Goal: Information Seeking & Learning: Find specific fact

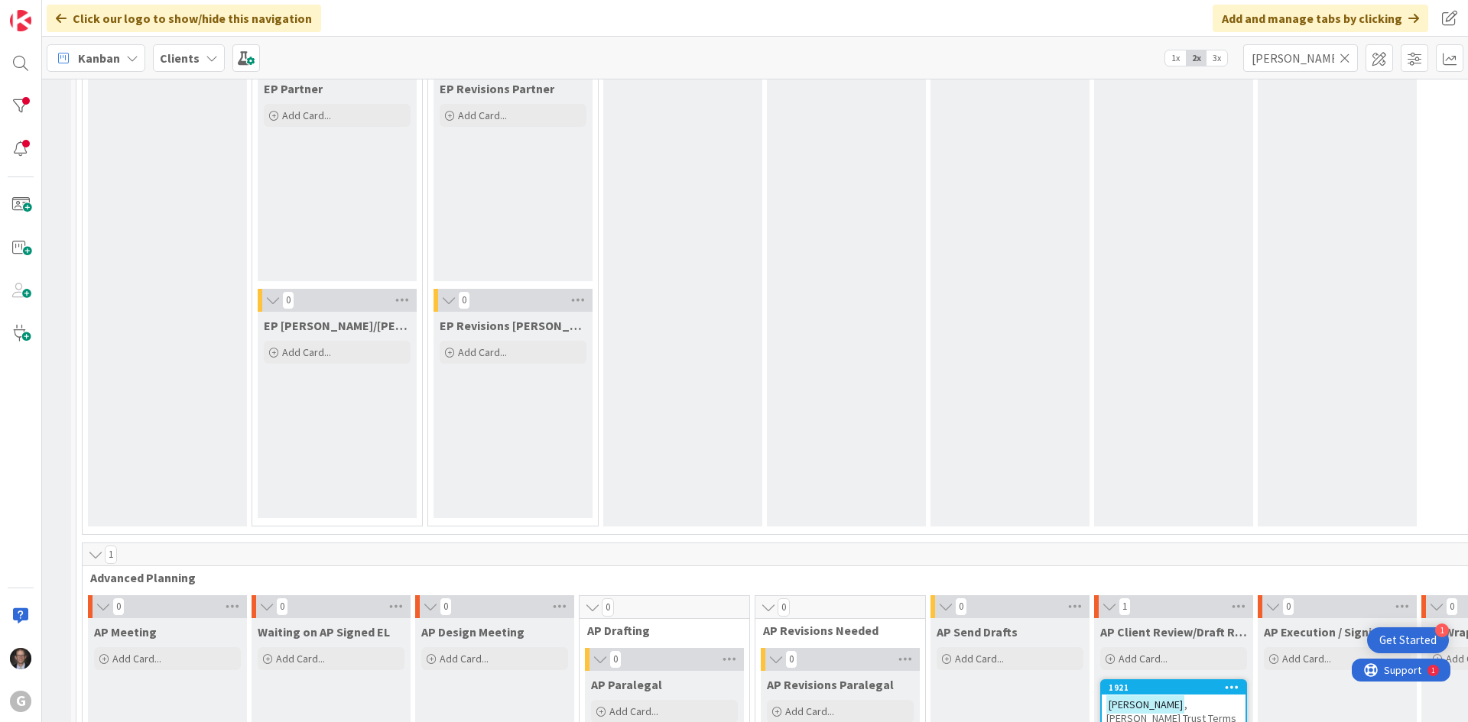
scroll to position [357, 135]
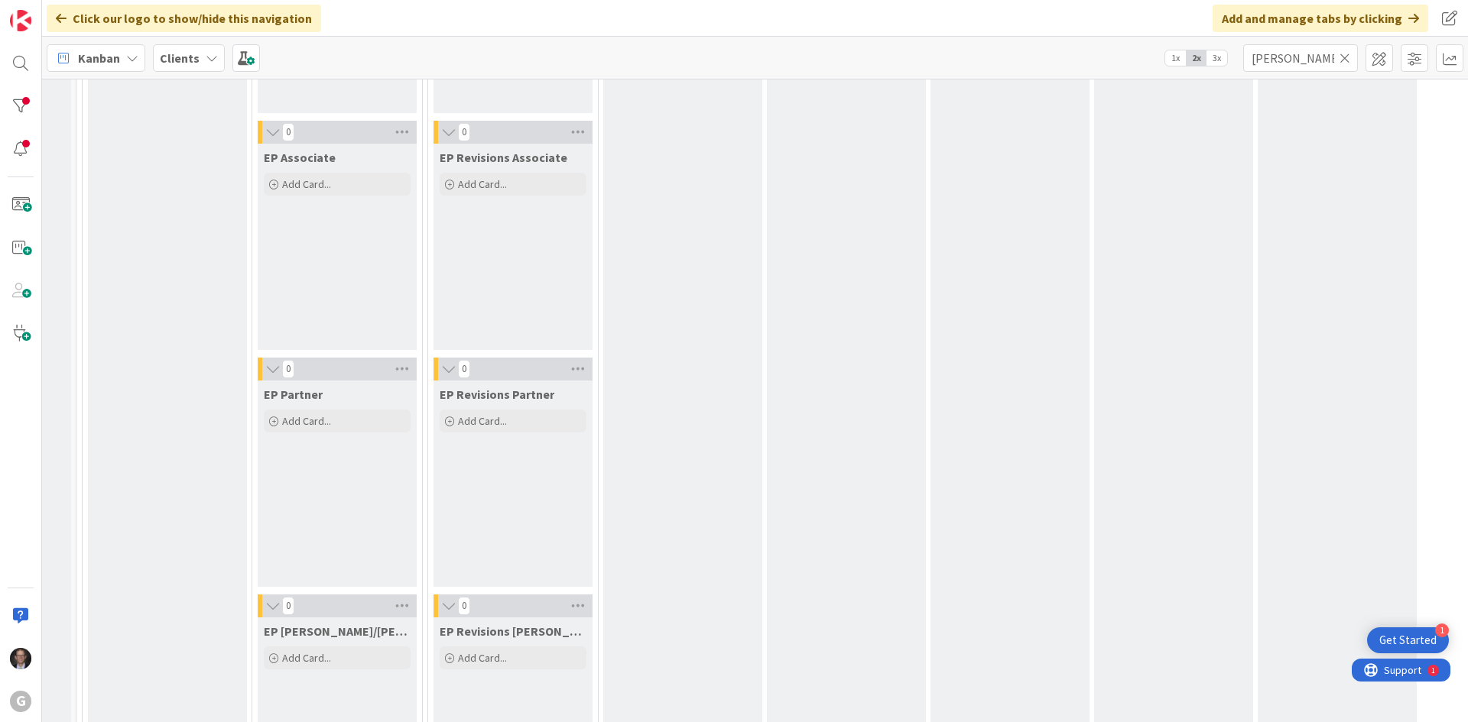
click at [1347, 57] on icon at bounding box center [1344, 58] width 11 height 14
click at [1328, 60] on input "text" at bounding box center [1300, 58] width 115 height 28
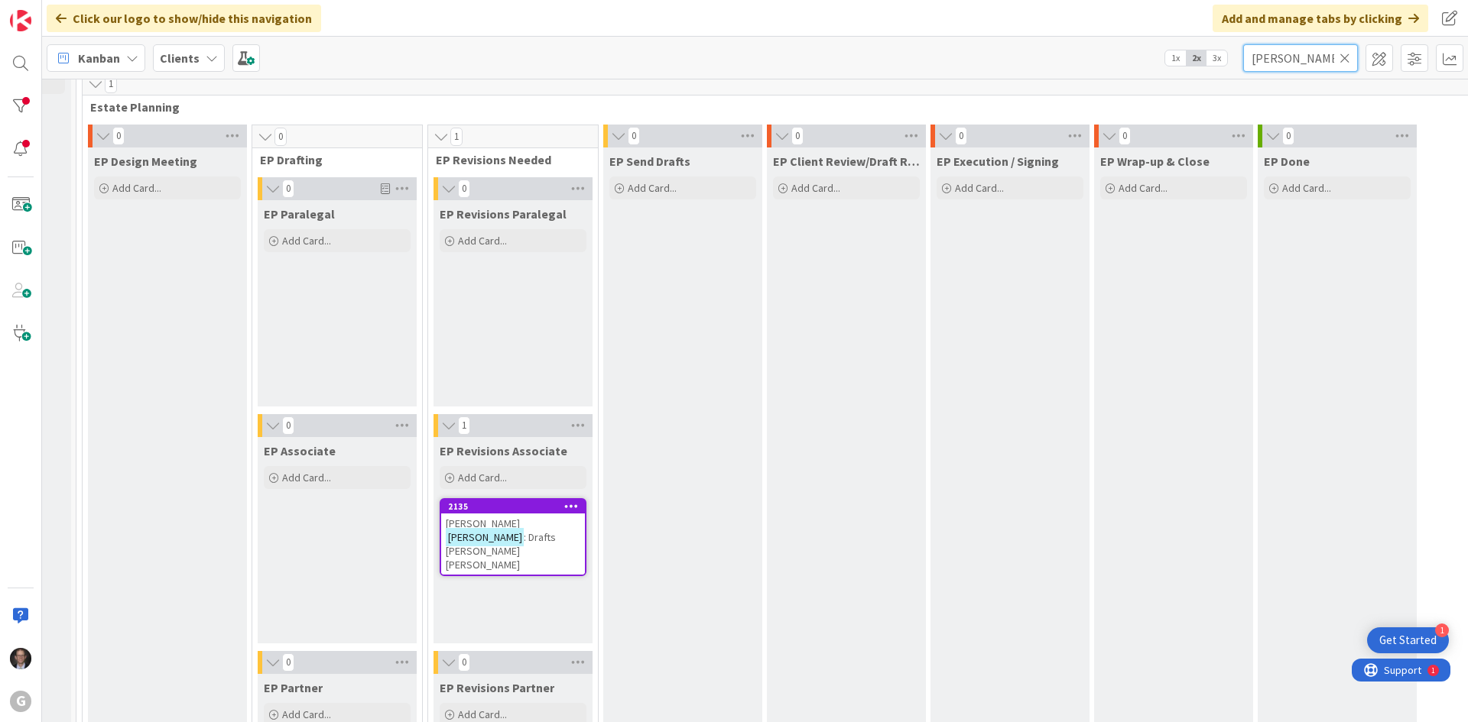
scroll to position [51, 135]
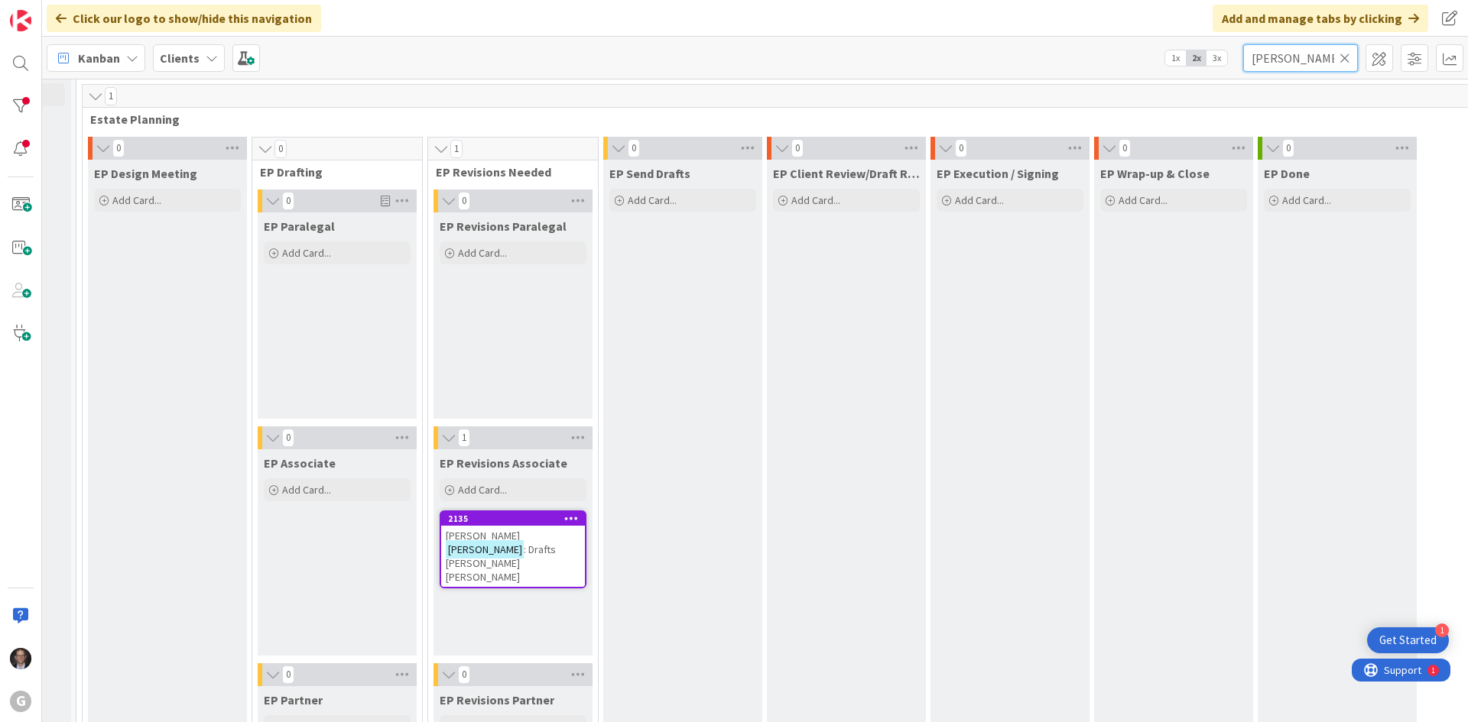
type input "[PERSON_NAME]"
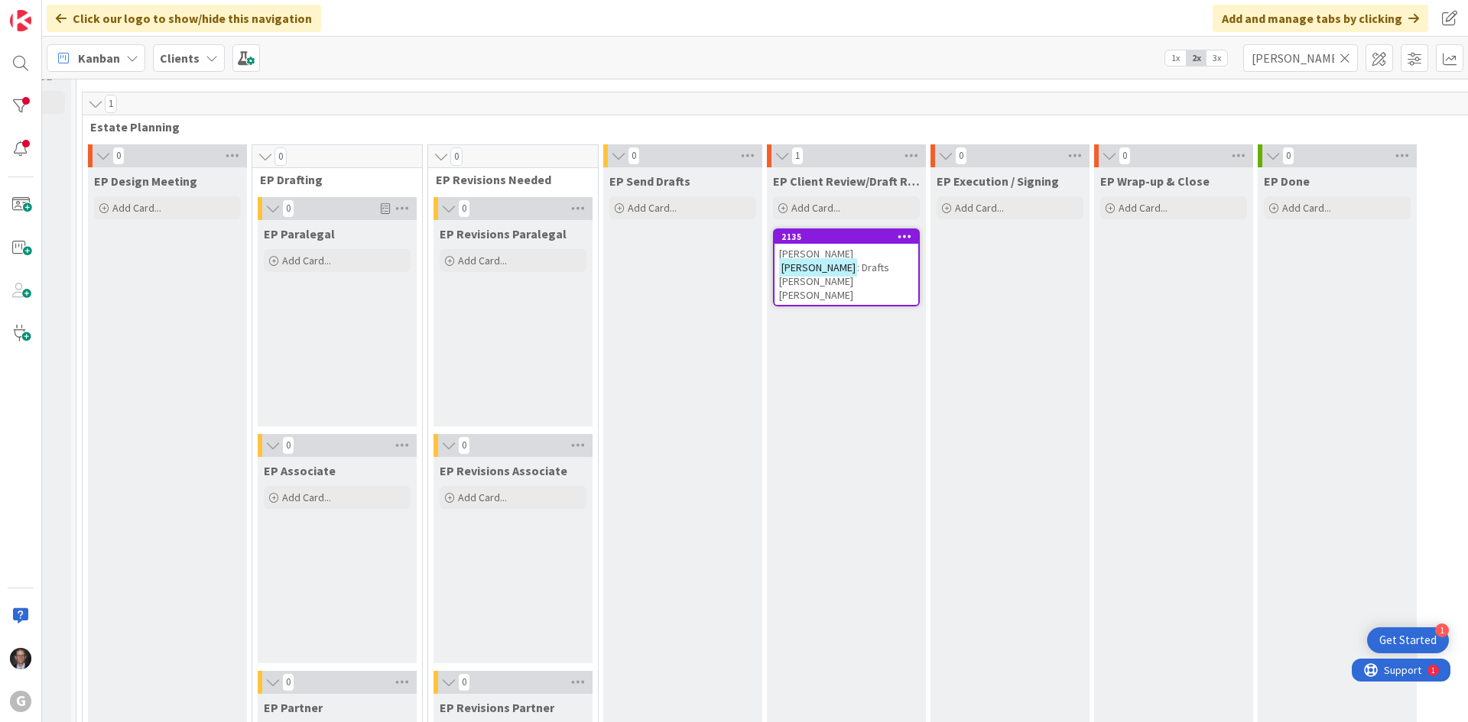
scroll to position [37, 135]
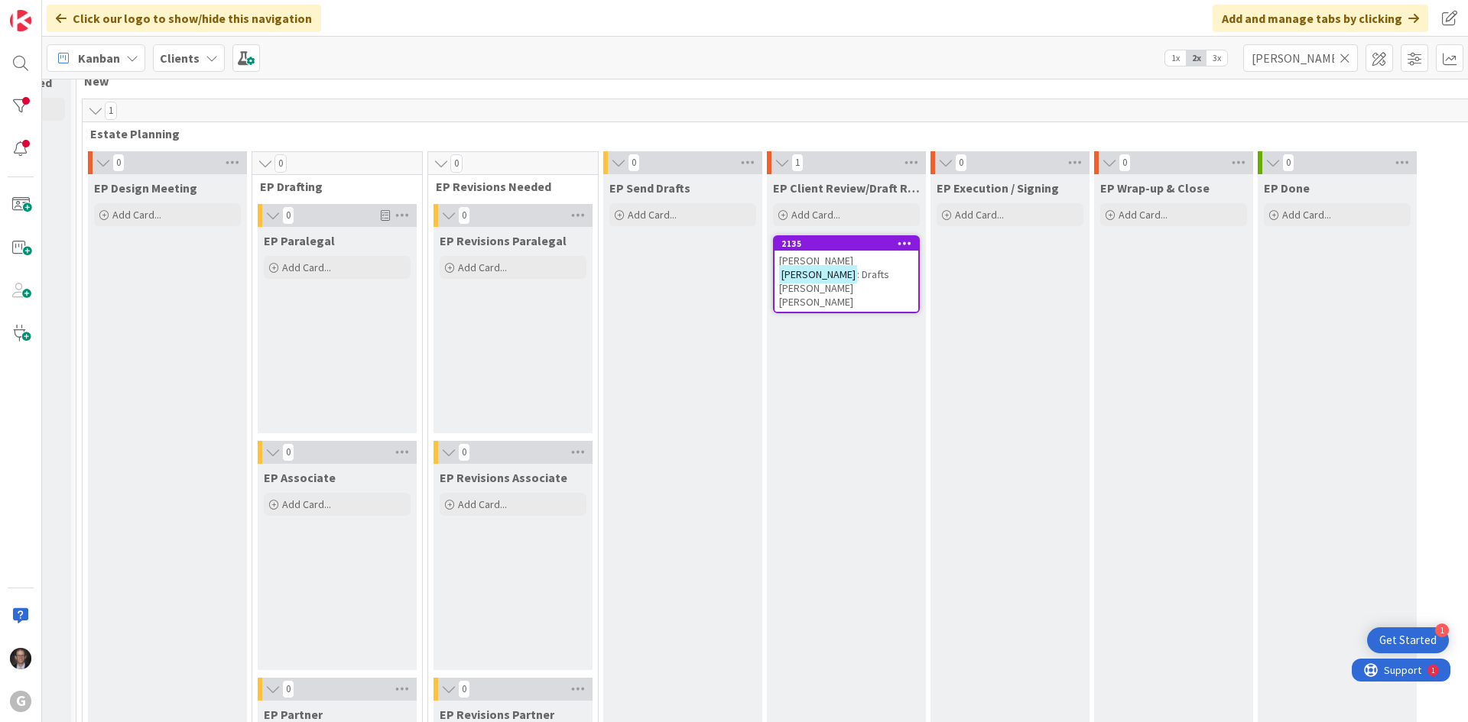
click at [850, 276] on span ": Drafts [PERSON_NAME] [PERSON_NAME]" at bounding box center [834, 288] width 110 height 41
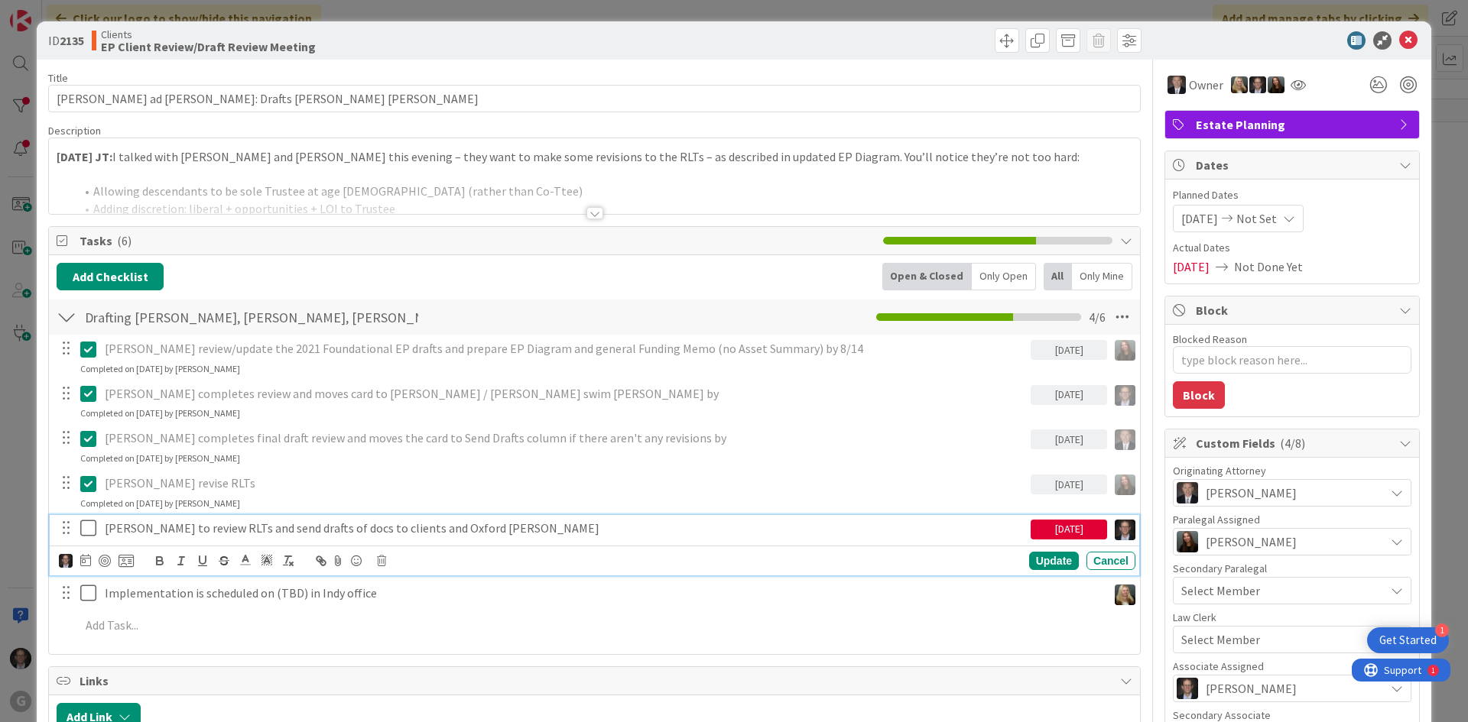
click at [89, 528] on icon at bounding box center [88, 528] width 16 height 18
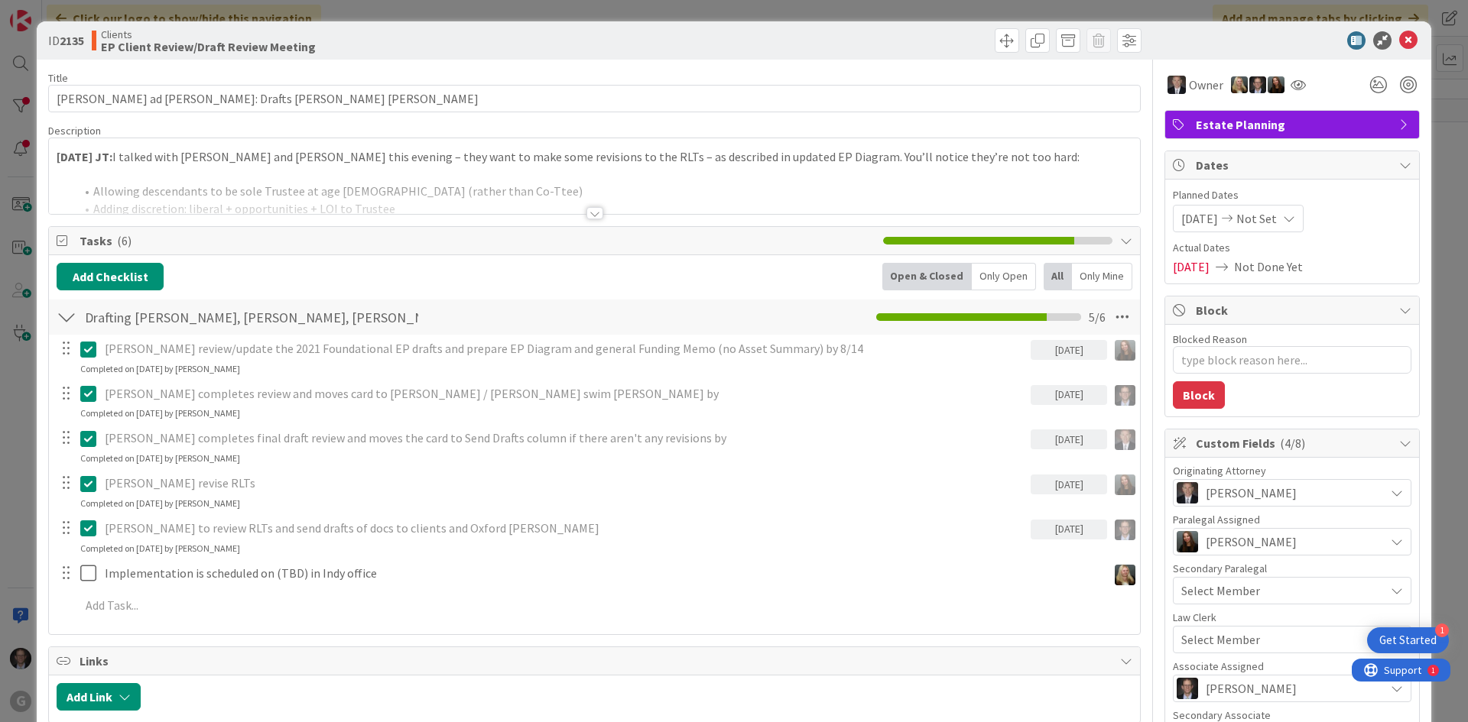
click at [588, 210] on div at bounding box center [594, 213] width 17 height 12
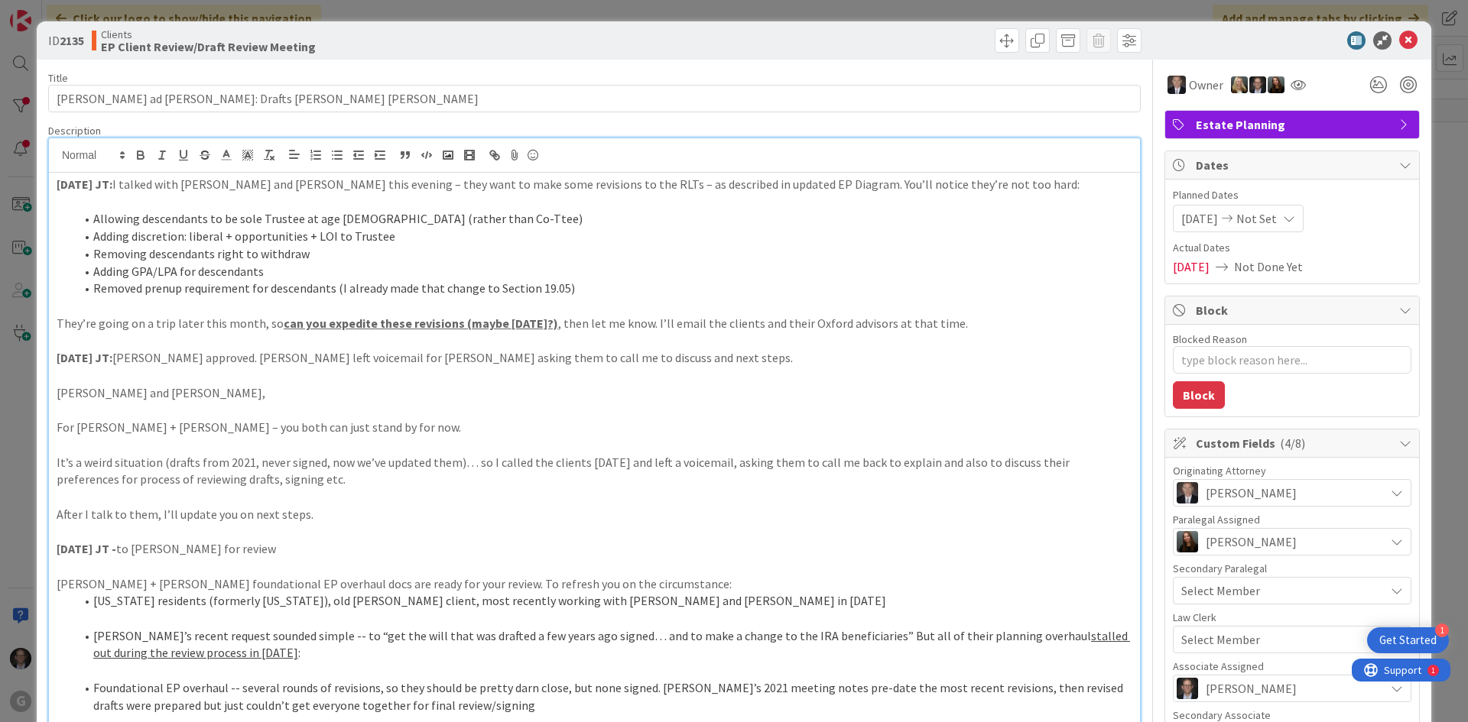
click at [132, 356] on p "[DATE] JT: [PERSON_NAME] approved. [PERSON_NAME] left voicemail for [PERSON_NAM…" at bounding box center [594, 358] width 1075 height 18
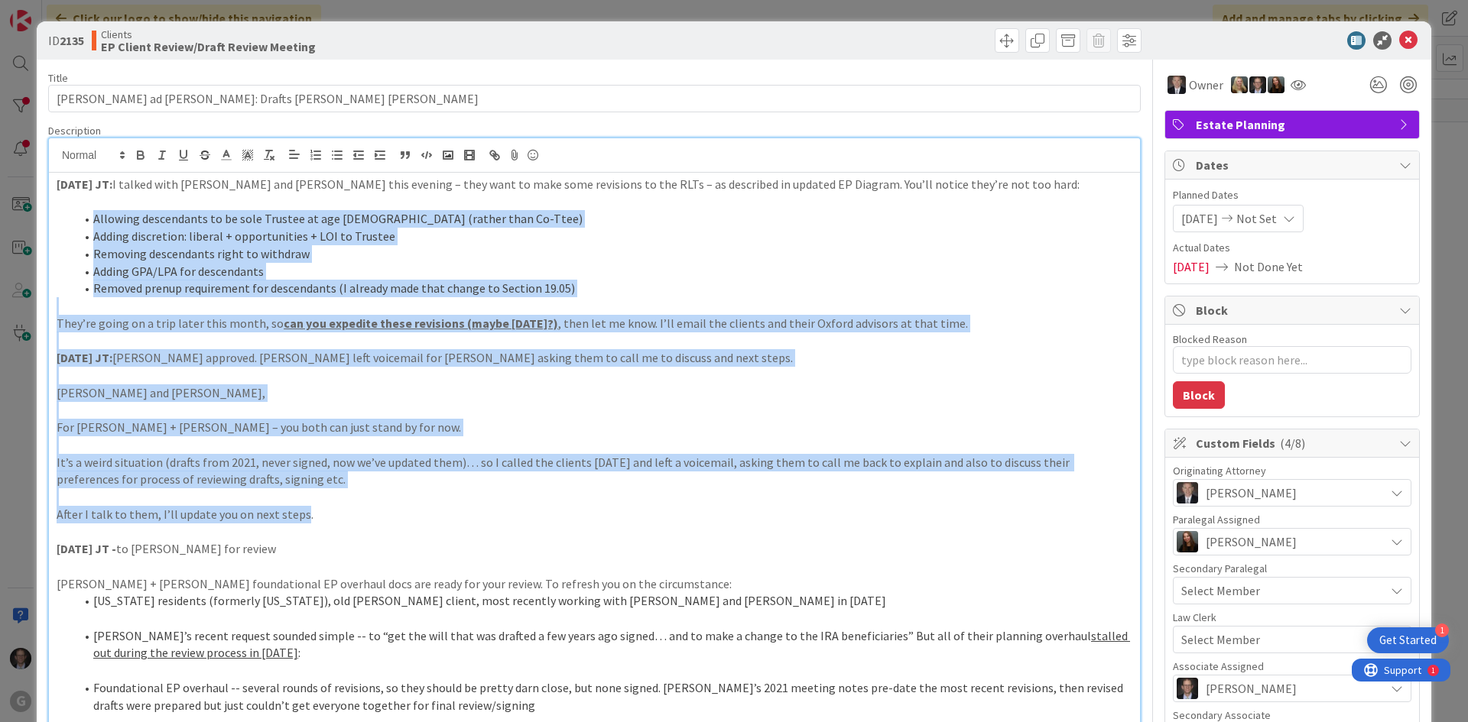
drag, startPoint x: 72, startPoint y: 219, endPoint x: 297, endPoint y: 510, distance: 367.2
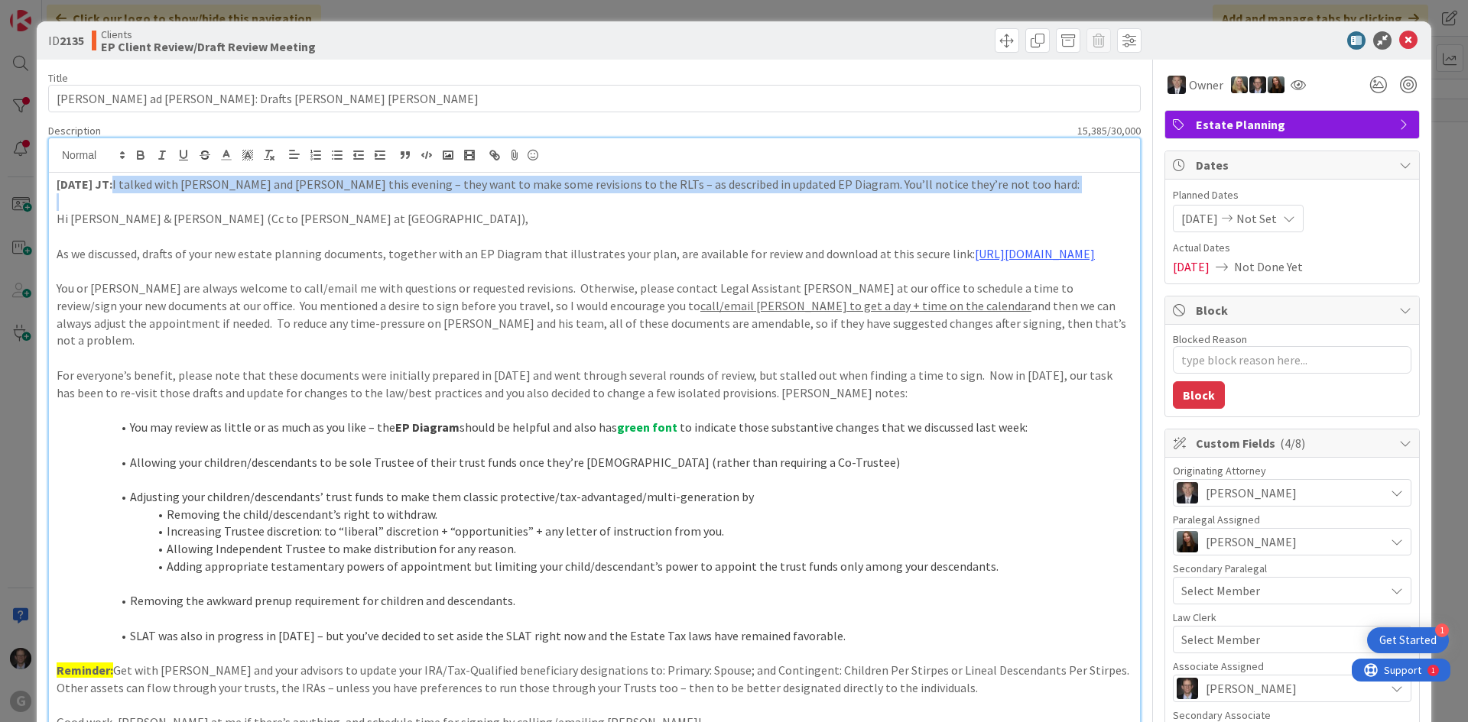
drag, startPoint x: 123, startPoint y: 183, endPoint x: 978, endPoint y: 196, distance: 854.6
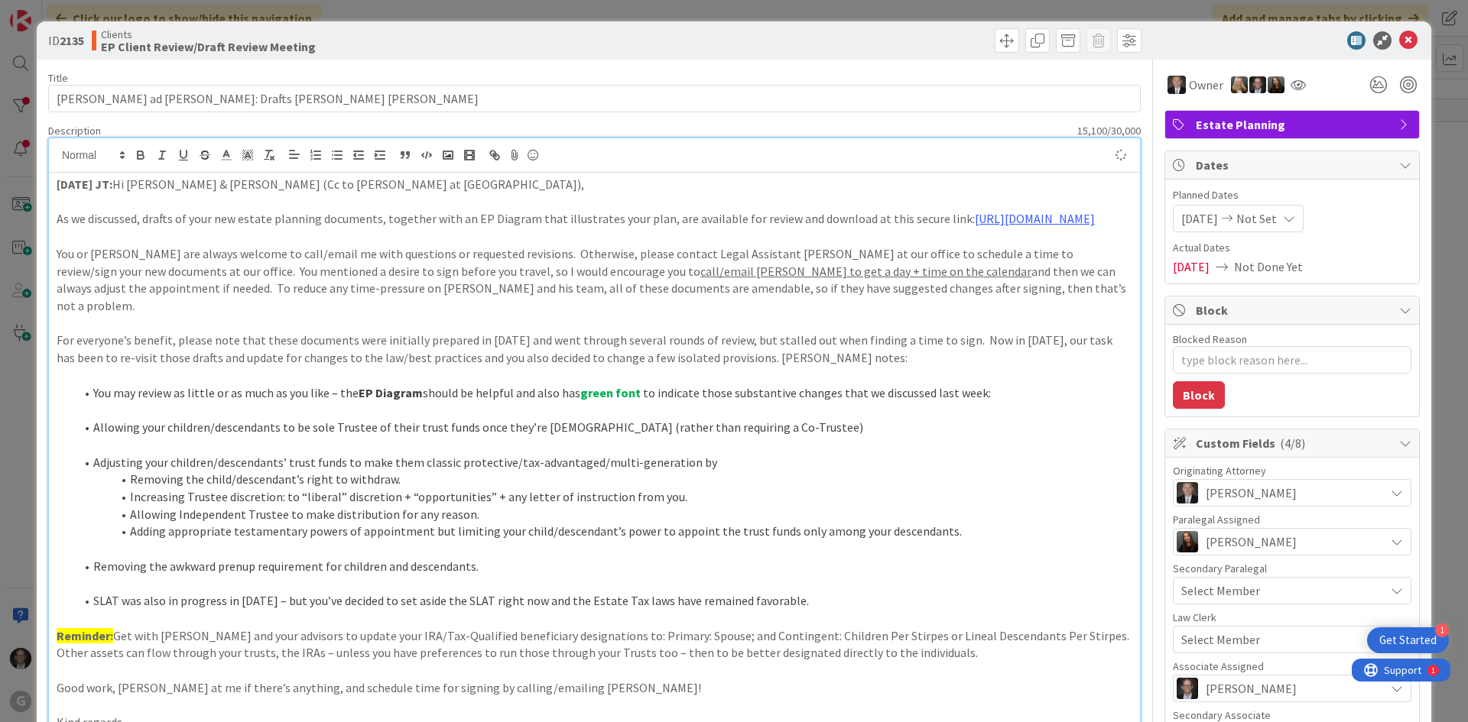
type textarea "x"
click at [1399, 35] on icon at bounding box center [1408, 40] width 18 height 18
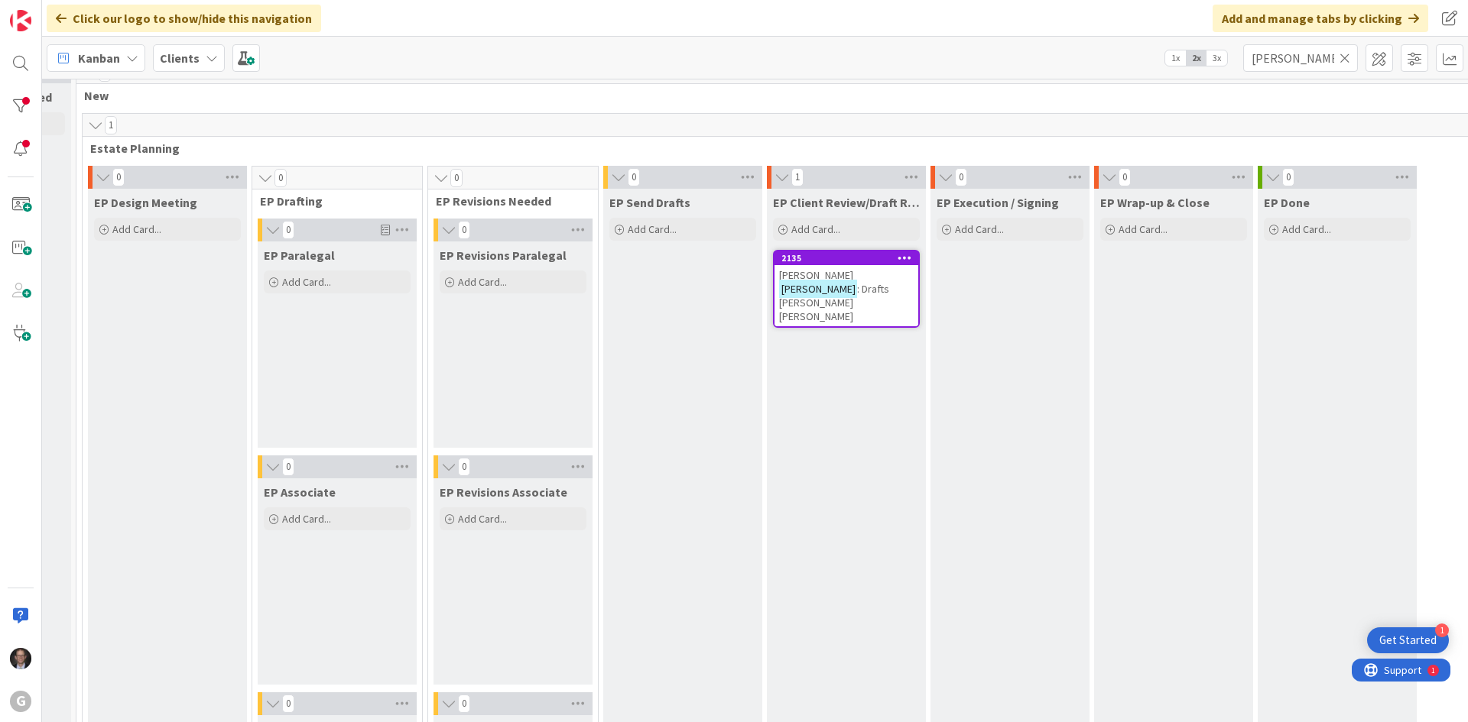
scroll to position [0, 135]
